Goal: Task Accomplishment & Management: Manage account settings

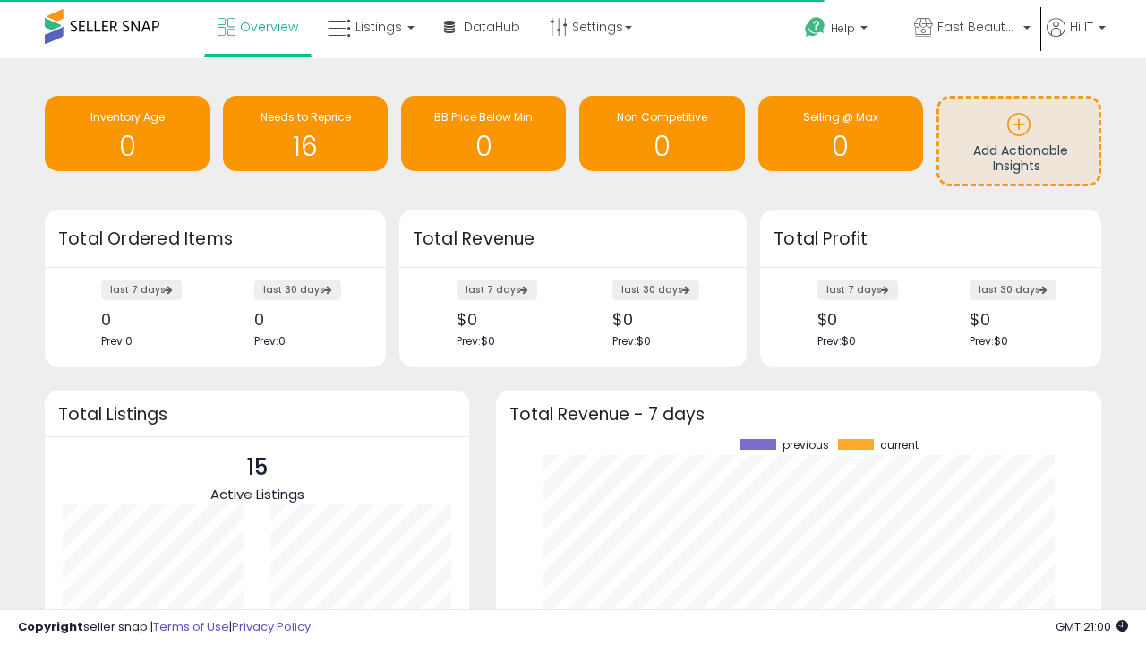
scroll to position [249, 570]
click at [971, 29] on span "Fast Beauty ([GEOGRAPHIC_DATA])" at bounding box center [978, 27] width 81 height 18
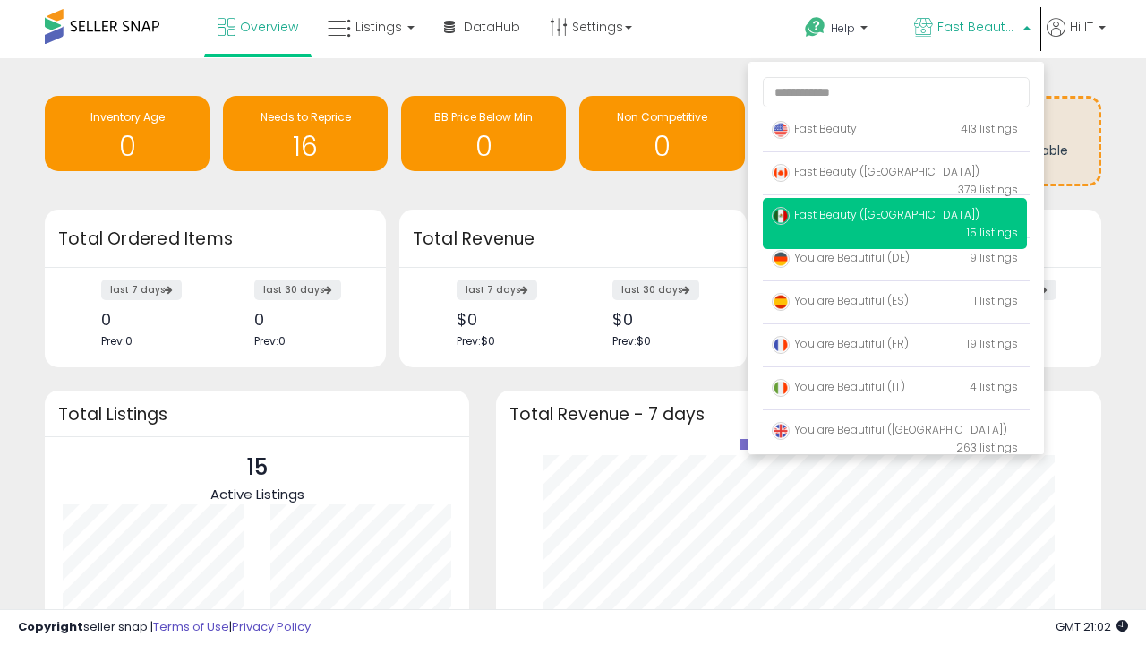
click at [895, 132] on p "Fast Beauty 413 listings" at bounding box center [895, 130] width 264 height 36
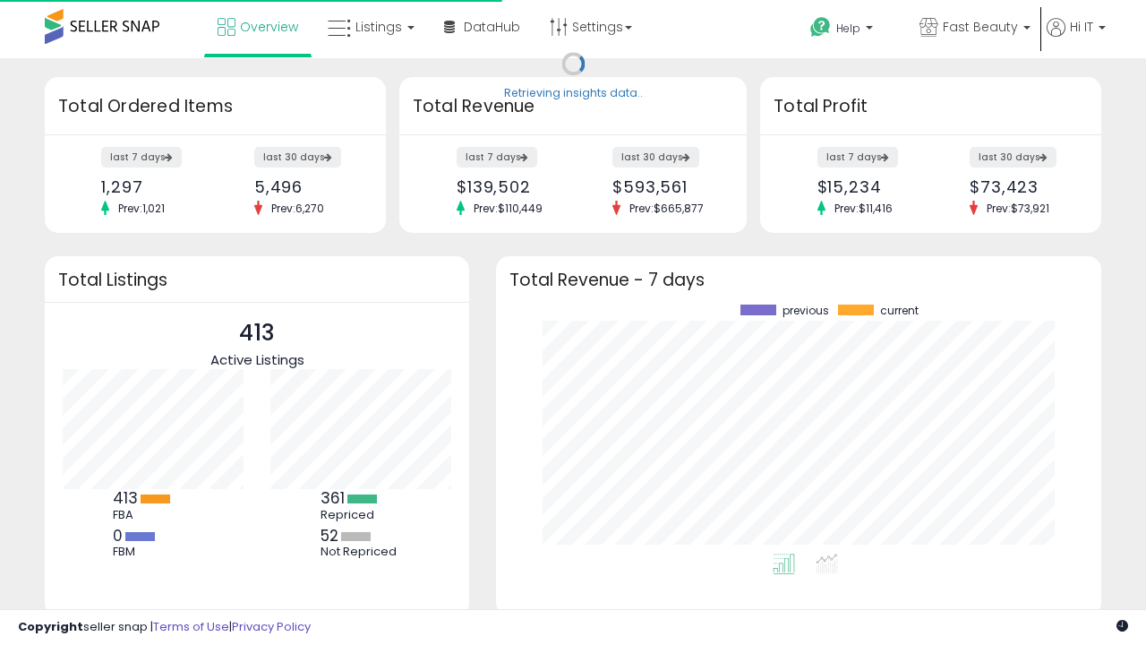
scroll to position [249, 570]
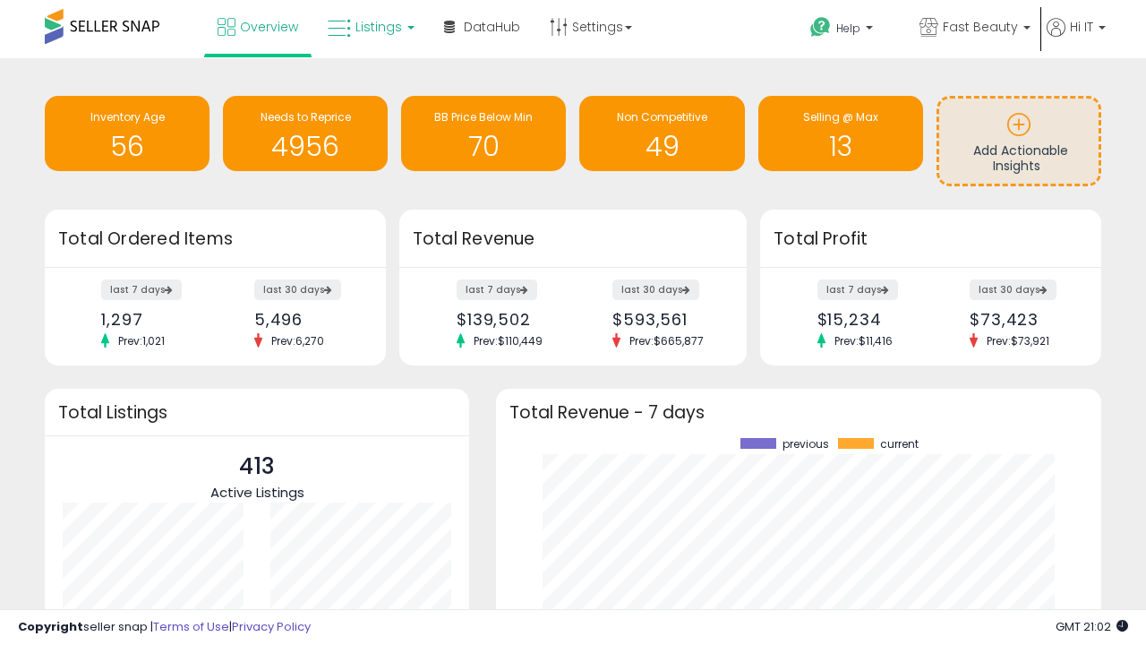
click at [369, 27] on span "Listings" at bounding box center [379, 27] width 47 height 18
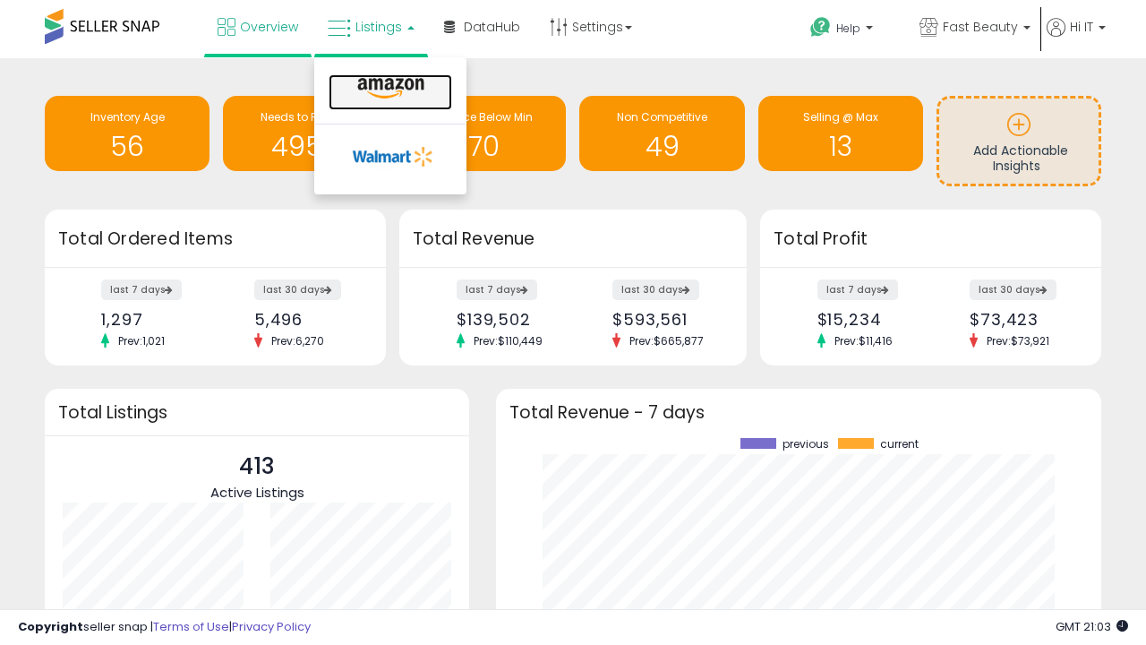
click at [389, 89] on icon at bounding box center [391, 88] width 78 height 23
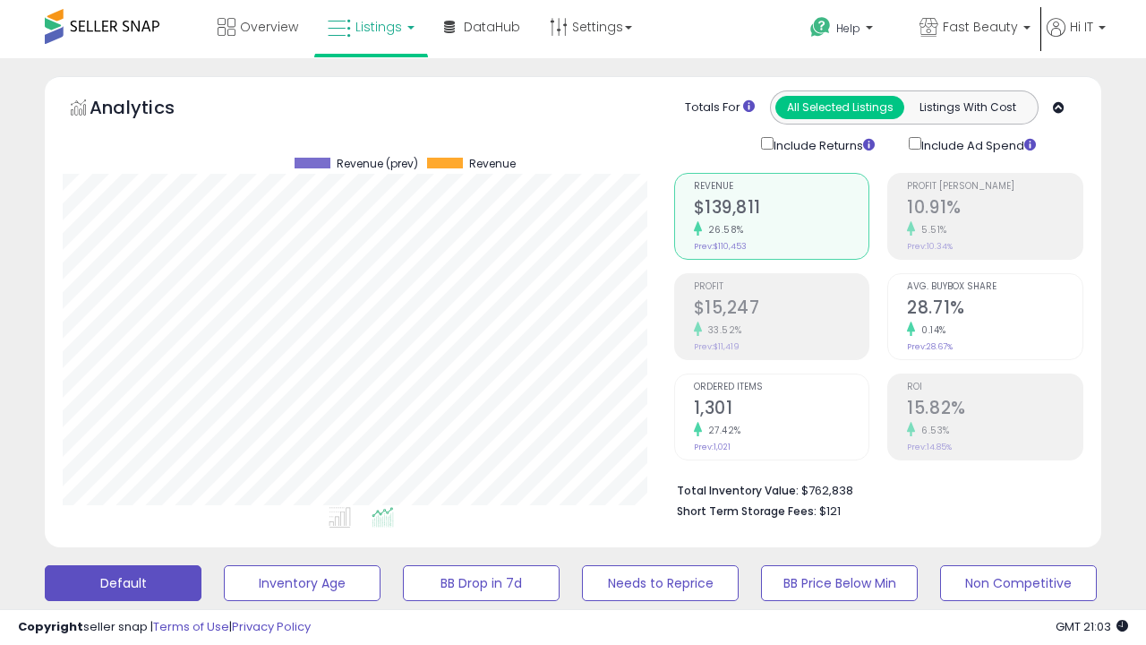
scroll to position [347, 0]
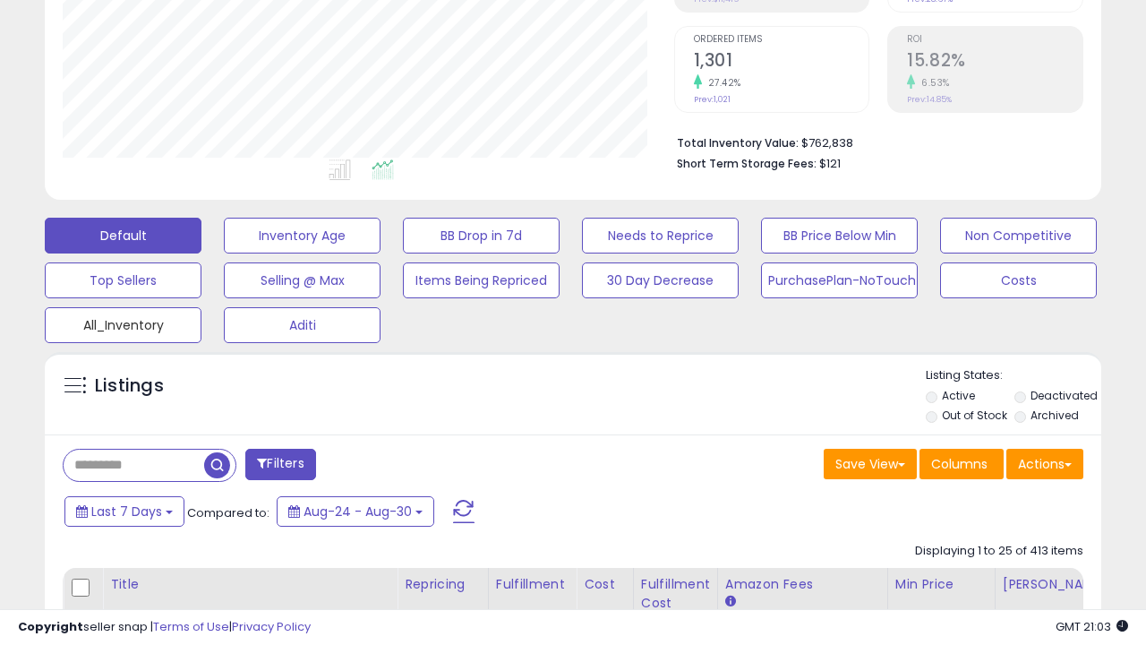
click at [123, 322] on button "All_Inventory" at bounding box center [123, 325] width 157 height 36
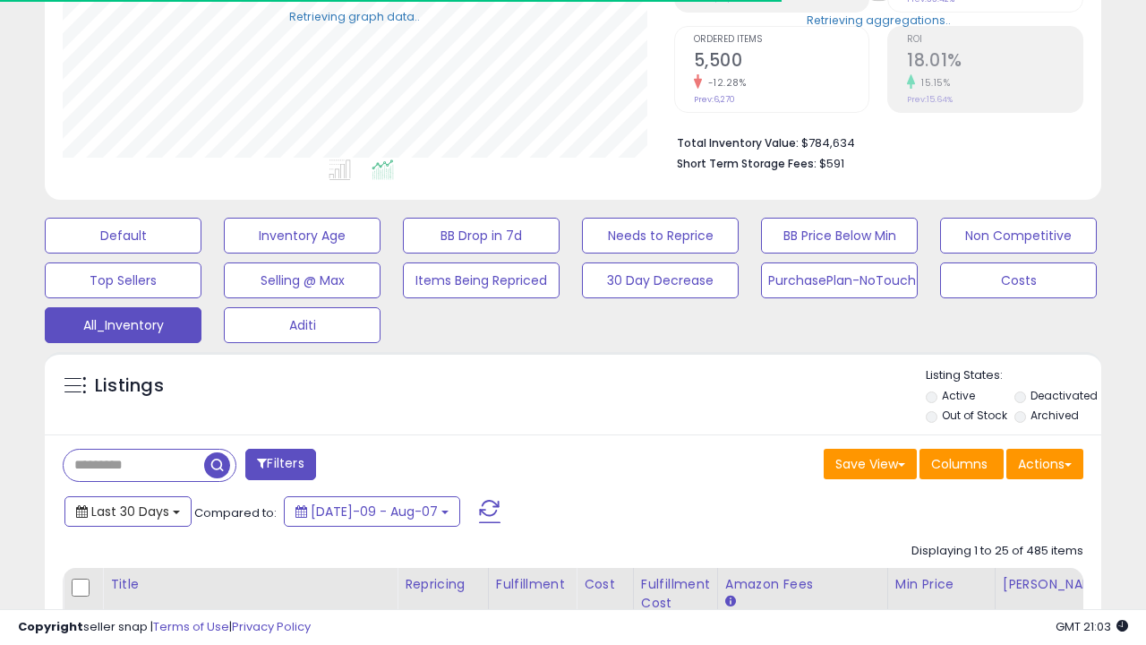
click at [127, 510] on span "Last 30 Days" at bounding box center [130, 511] width 78 height 18
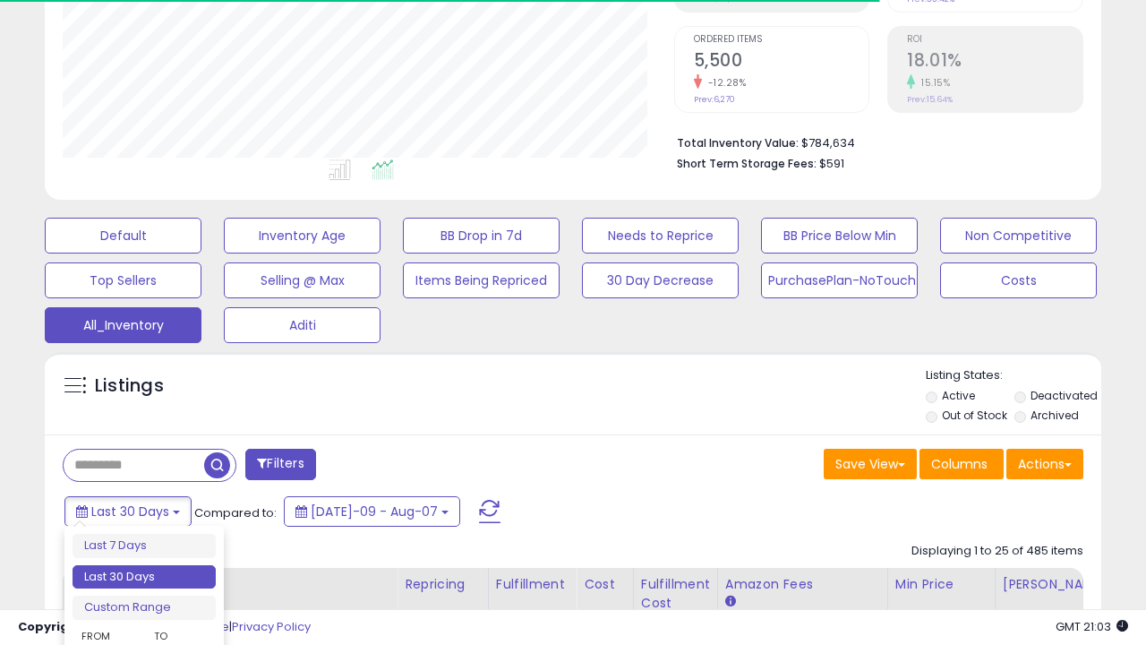
click at [144, 577] on li "Last 30 Days" at bounding box center [144, 577] width 143 height 24
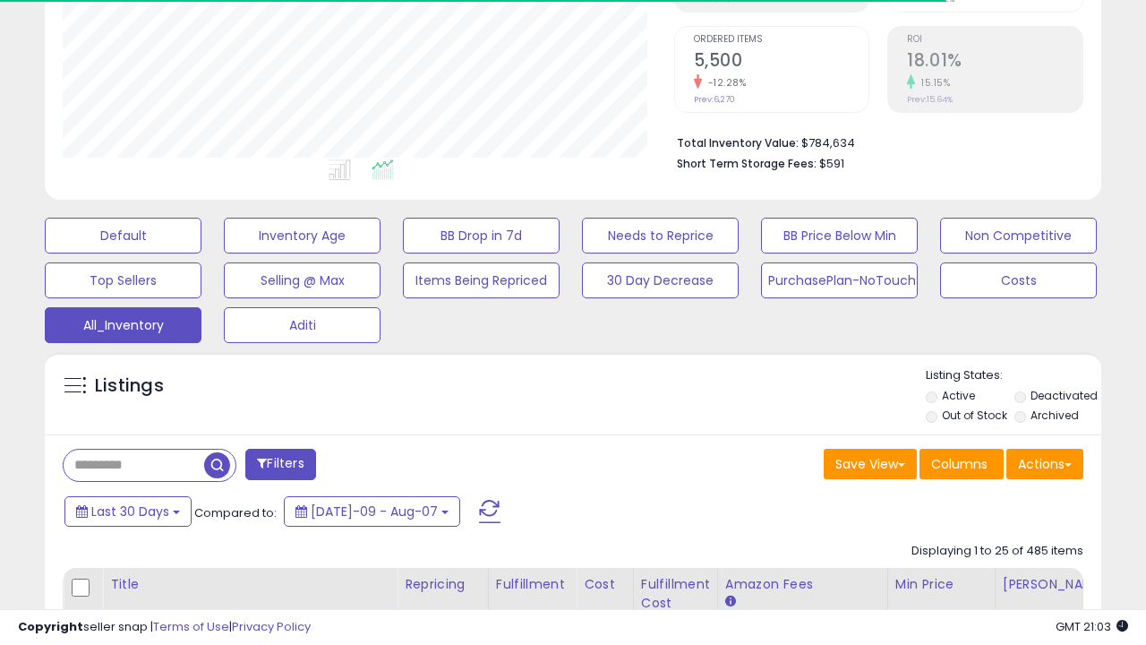
scroll to position [367, 611]
click at [1045, 462] on button "Actions" at bounding box center [1045, 464] width 77 height 30
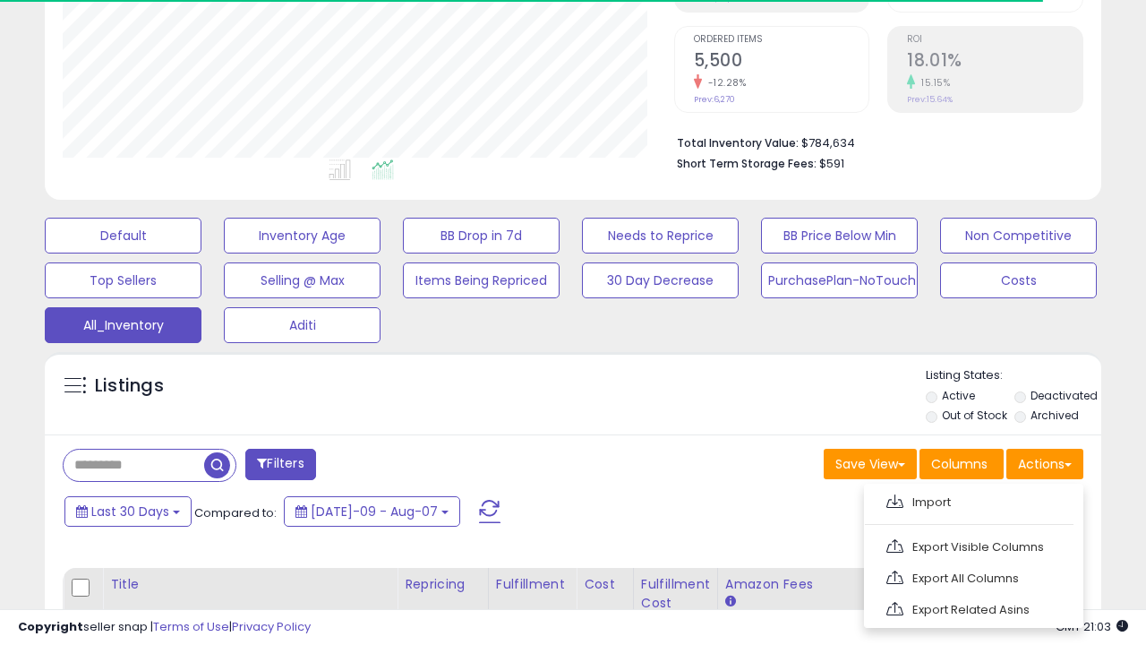
click at [972, 576] on link "Export All Columns" at bounding box center [972, 578] width 196 height 28
